Goal: Download file/media

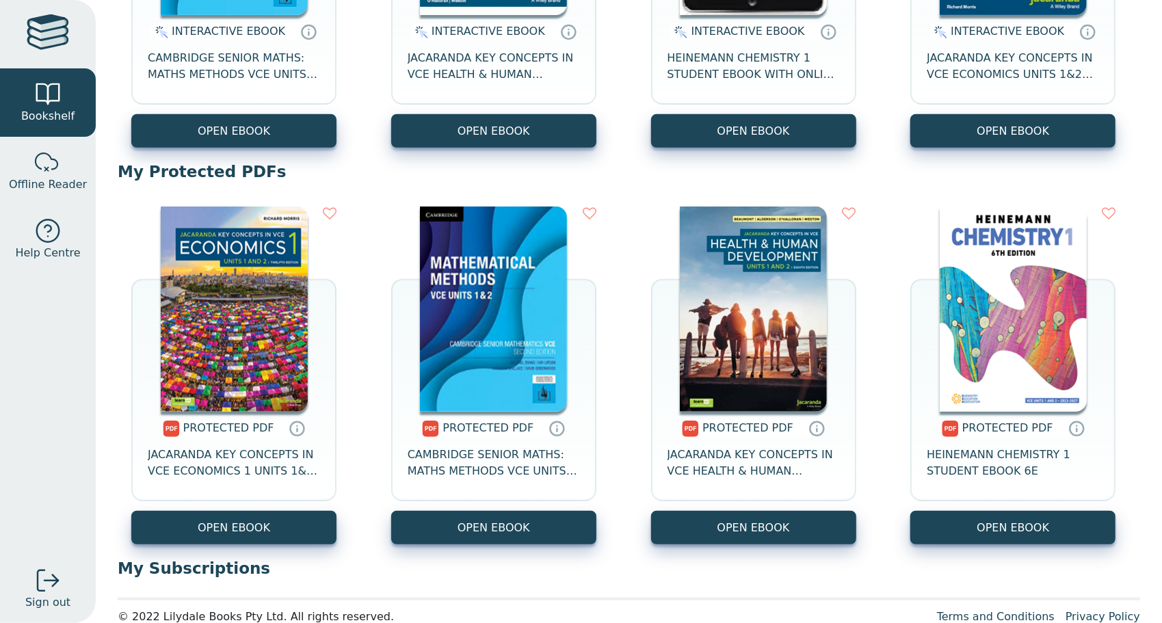
scroll to position [399, 0]
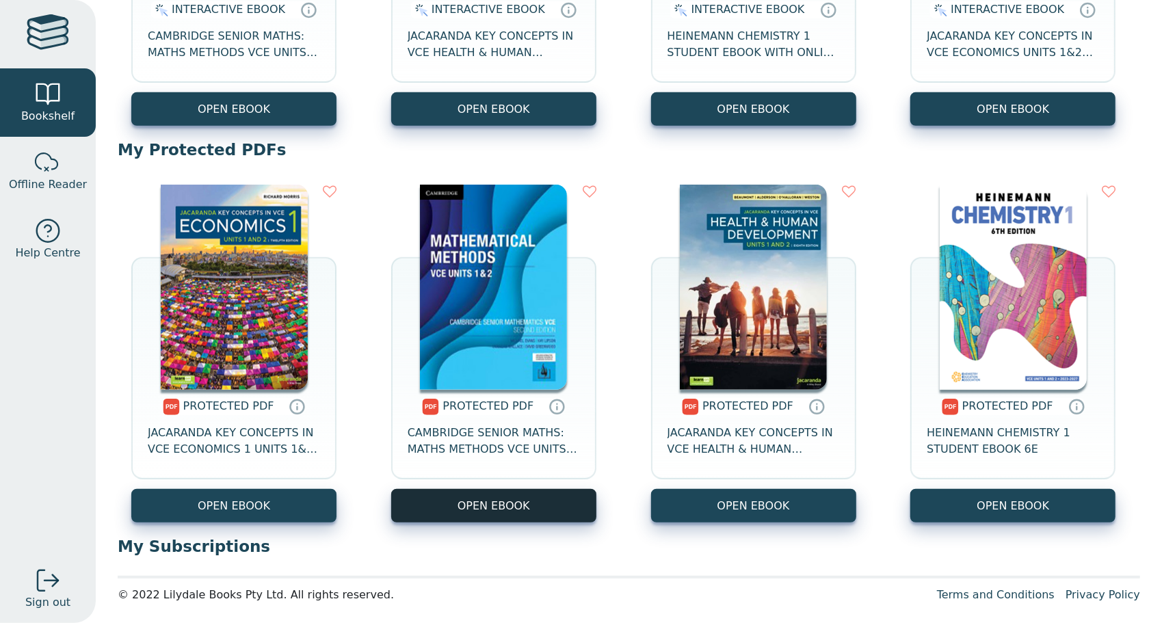
click at [547, 501] on link "OPEN EBOOK" at bounding box center [493, 506] width 205 height 34
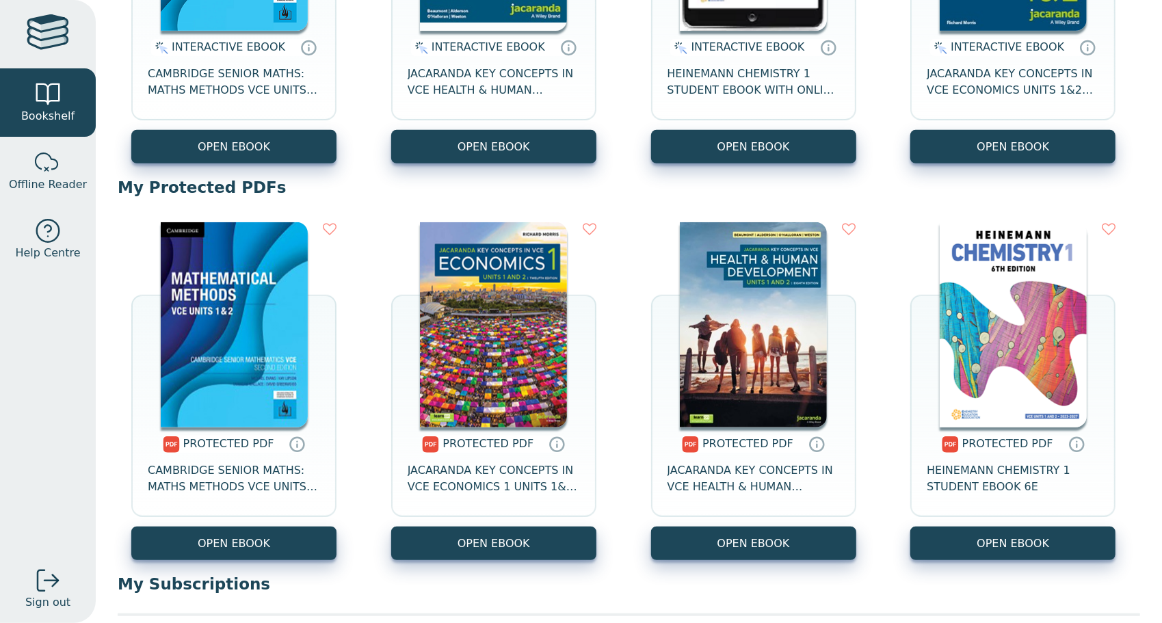
scroll to position [363, 0]
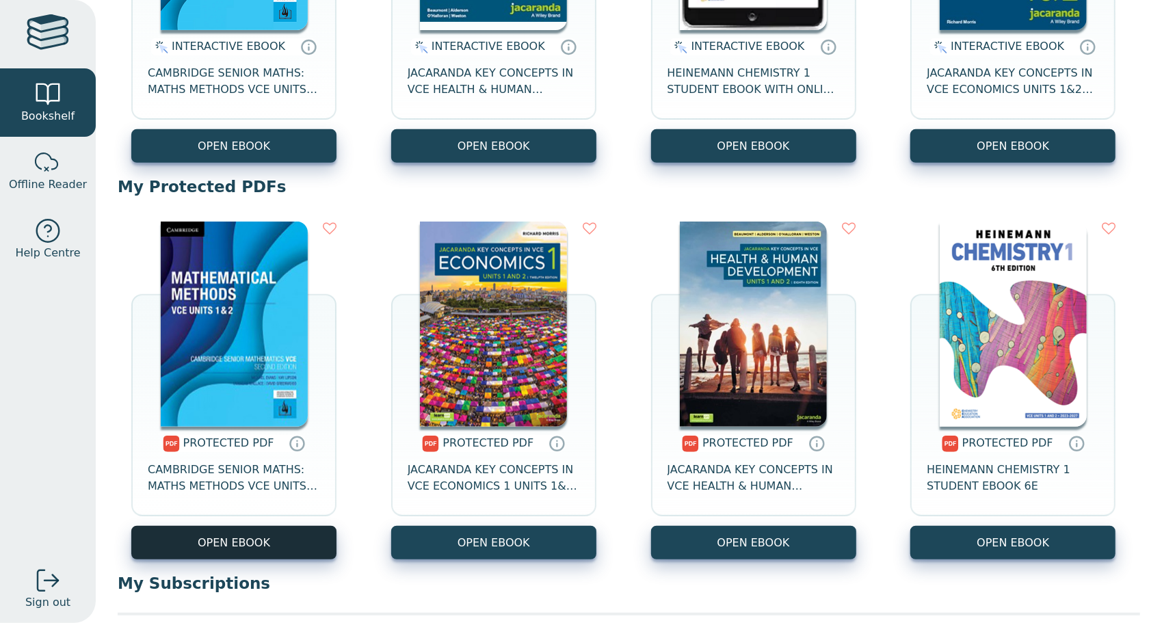
click at [256, 539] on link "OPEN EBOOK" at bounding box center [233, 543] width 205 height 34
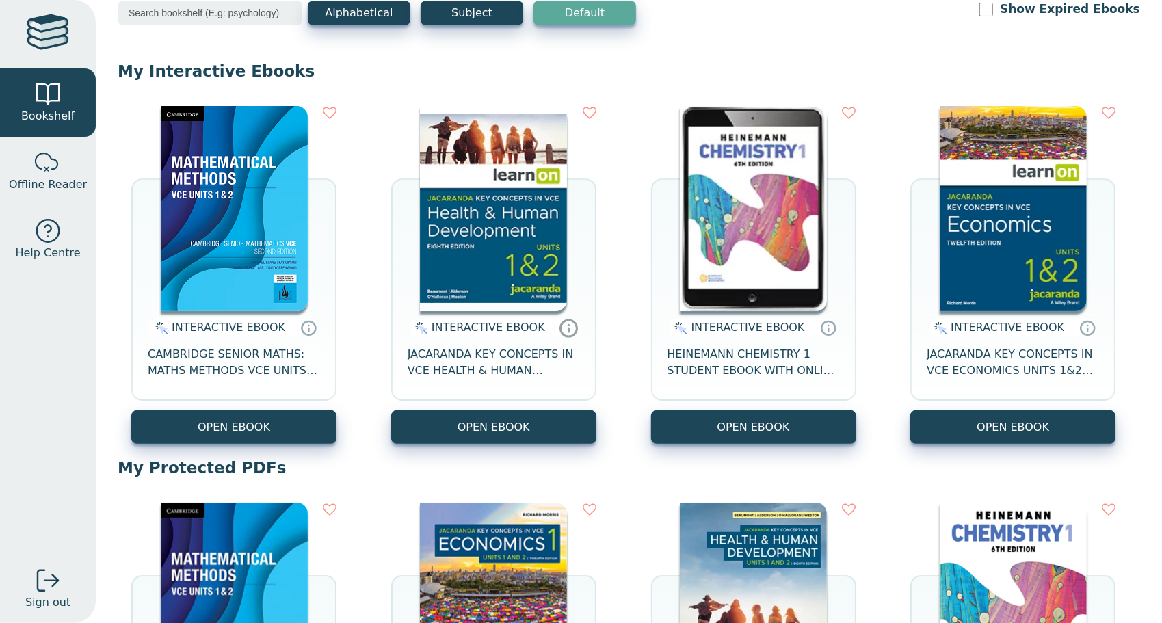
scroll to position [82, 0]
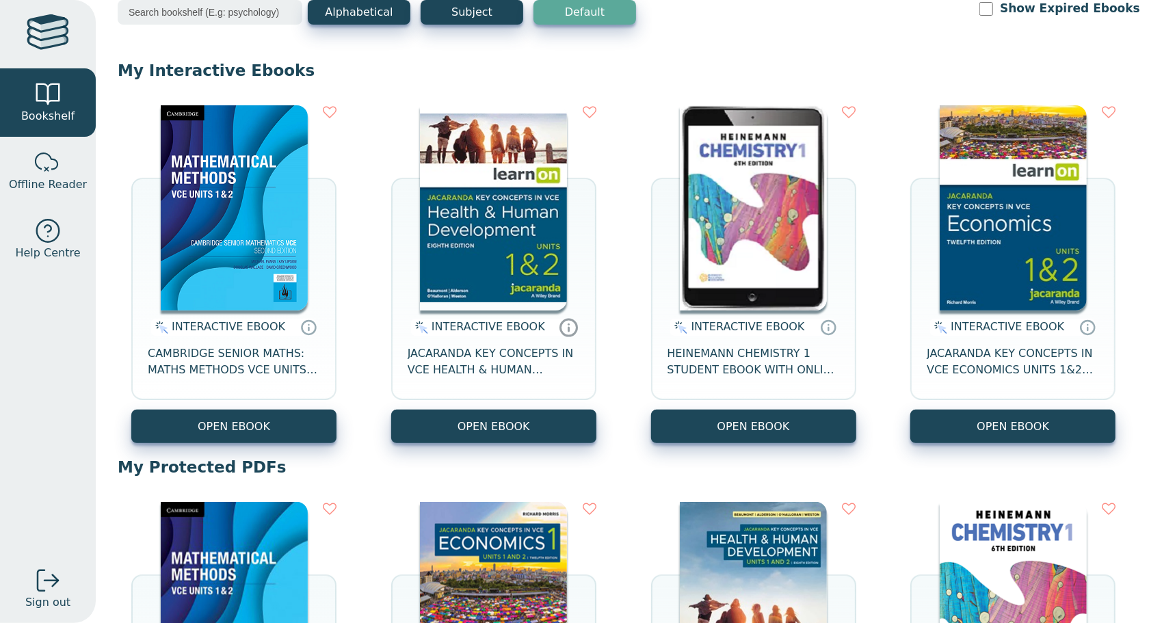
click at [562, 327] on icon at bounding box center [568, 327] width 21 height 20
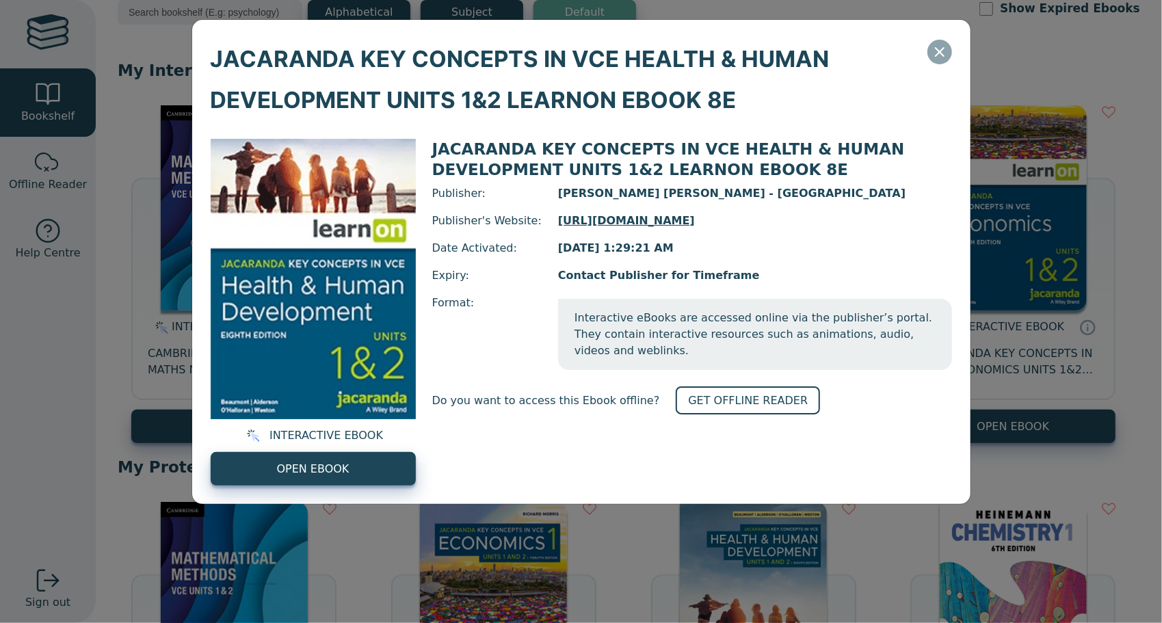
click at [945, 44] on icon "Close" at bounding box center [940, 52] width 16 height 16
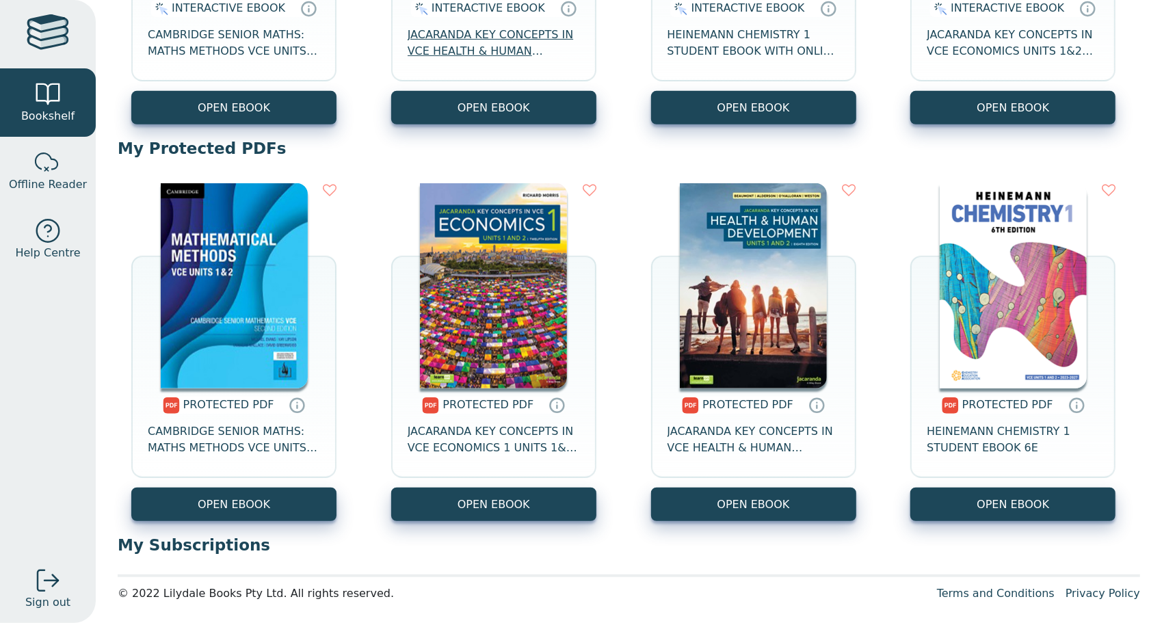
scroll to position [401, 0]
click at [558, 408] on icon at bounding box center [558, 407] width 0 height 3
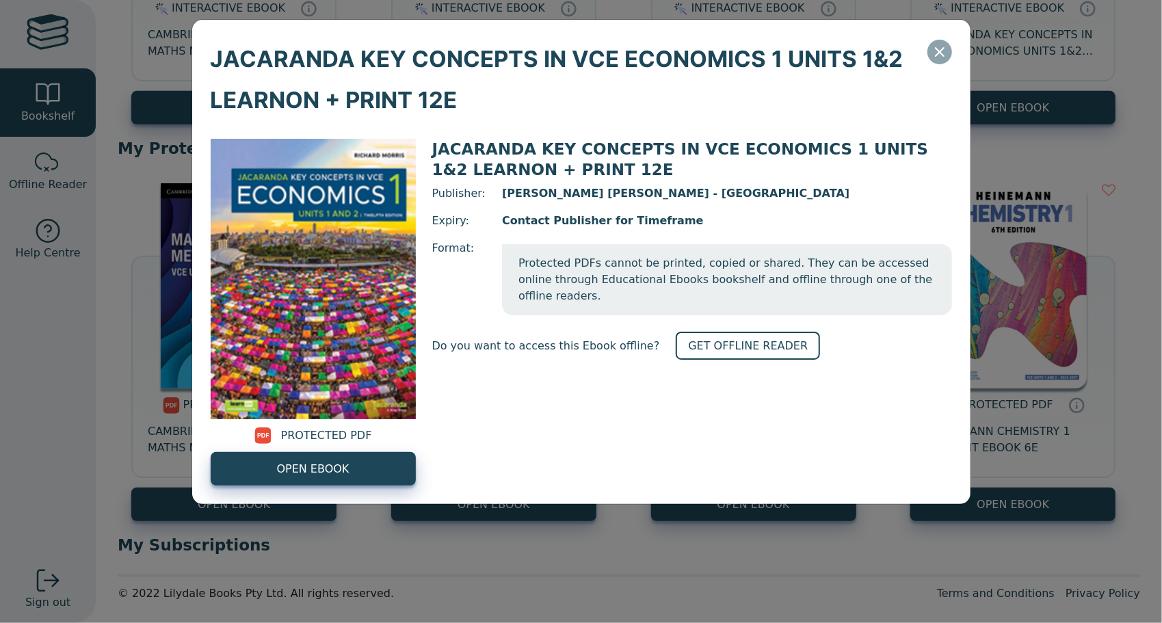
click at [941, 59] on icon "Close" at bounding box center [940, 52] width 16 height 16
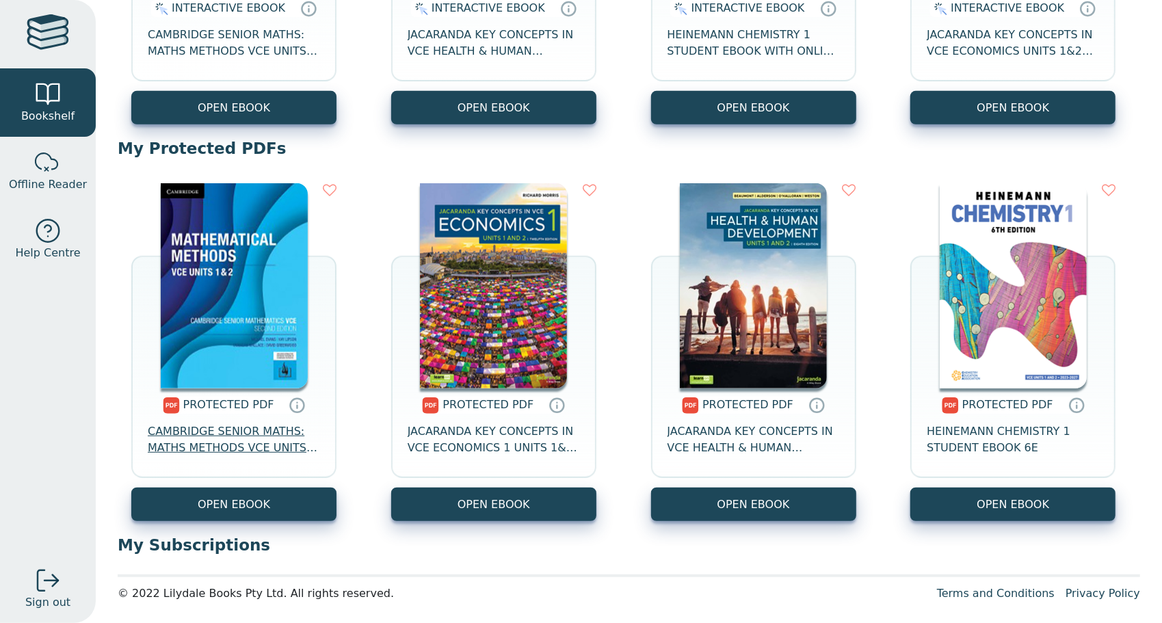
click at [239, 442] on span "CAMBRIDGE SENIOR MATHS: MATHS METHODS VCE UNITS 1&2" at bounding box center [234, 439] width 172 height 33
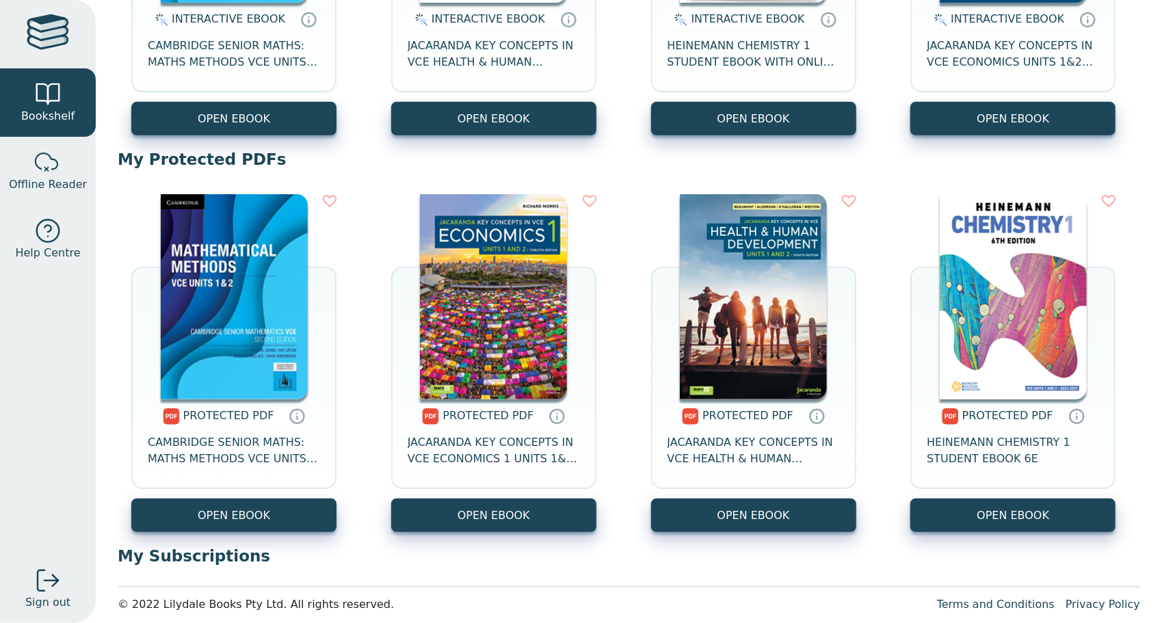
scroll to position [389, 0]
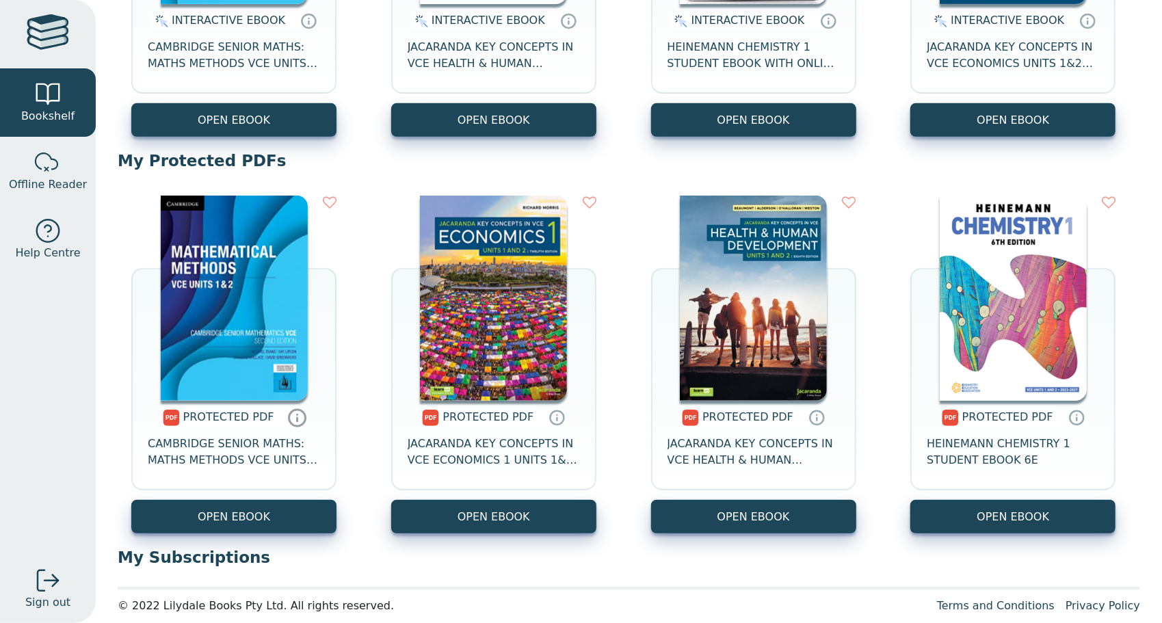
click at [296, 412] on icon at bounding box center [297, 418] width 16 height 16
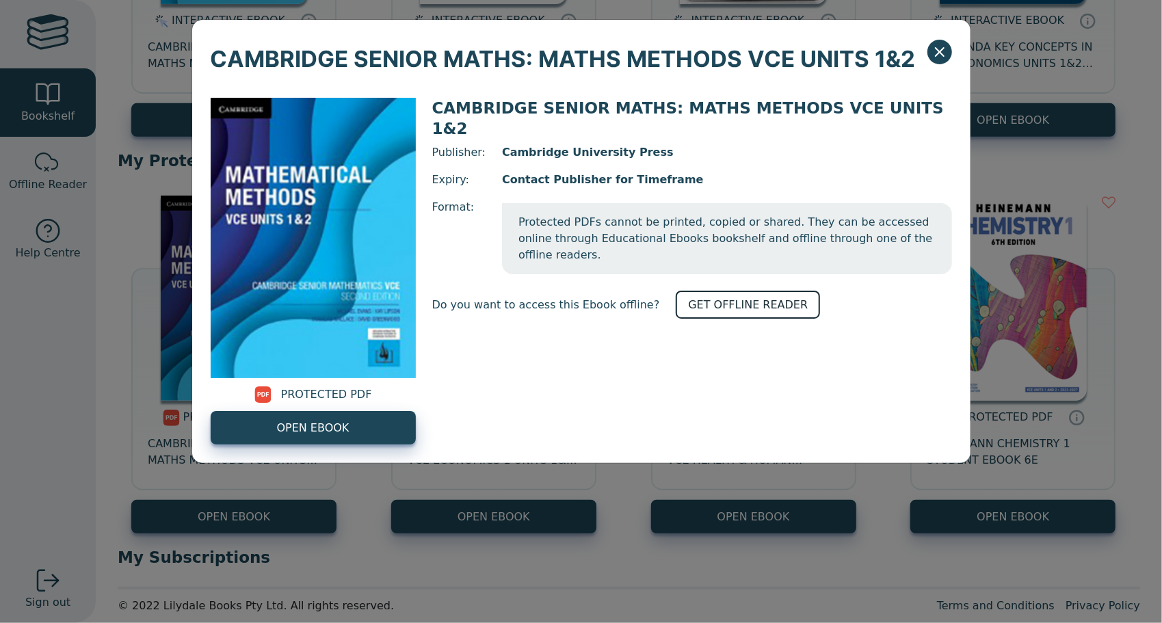
click at [706, 291] on link "GET OFFLINE READER" at bounding box center [748, 305] width 144 height 28
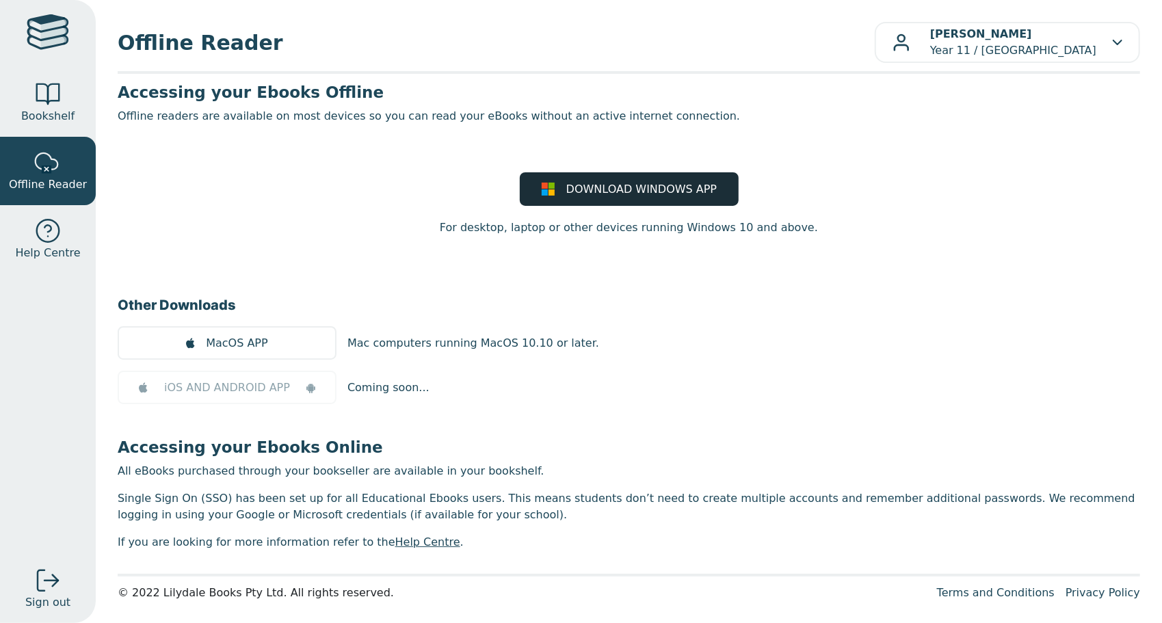
click at [612, 196] on span "DOWNLOAD WINDOWS APP" at bounding box center [641, 189] width 150 height 16
